Goal: Information Seeking & Learning: Learn about a topic

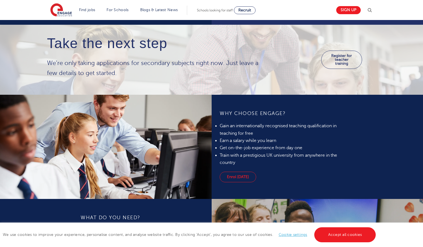
scroll to position [354, 0]
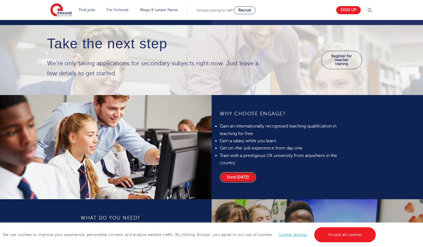
click at [244, 179] on link "Enrol today" at bounding box center [238, 177] width 36 height 11
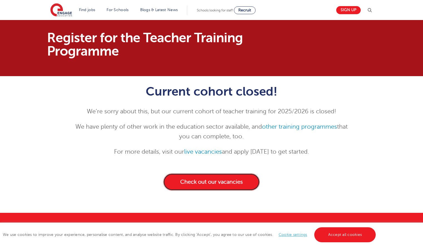
click at [229, 182] on link "Check out our vacancies" at bounding box center [211, 181] width 96 height 17
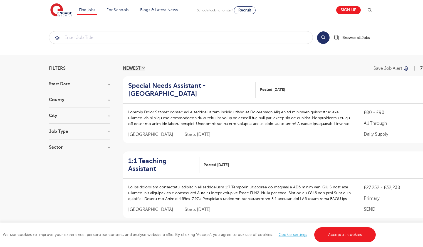
click at [92, 106] on div "County [GEOGRAPHIC_DATA] 484 [GEOGRAPHIC_DATA] 114 [GEOGRAPHIC_DATA] 33 [GEOGRA…" at bounding box center [79, 103] width 61 height 10
click at [92, 104] on div "County [GEOGRAPHIC_DATA] 484 [GEOGRAPHIC_DATA] 114 [GEOGRAPHIC_DATA] 33 [GEOGRA…" at bounding box center [79, 103] width 61 height 10
click at [109, 104] on div "County [GEOGRAPHIC_DATA] 484 [GEOGRAPHIC_DATA] 114 [GEOGRAPHIC_DATA] 33 [GEOGRA…" at bounding box center [79, 103] width 61 height 10
click at [108, 102] on h3 "County" at bounding box center [79, 100] width 61 height 4
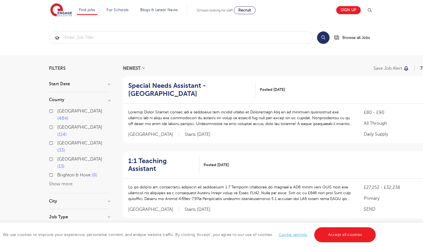
click at [64, 182] on button "Show more" at bounding box center [61, 184] width 24 height 5
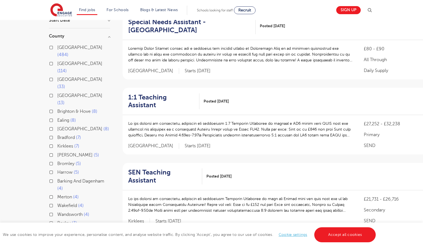
scroll to position [63, 0]
click at [66, 47] on span "[GEOGRAPHIC_DATA]" at bounding box center [79, 47] width 45 height 5
click at [61, 47] on input "London 484" at bounding box center [59, 47] width 4 height 4
checkbox input "true"
